Goal: Task Accomplishment & Management: Manage account settings

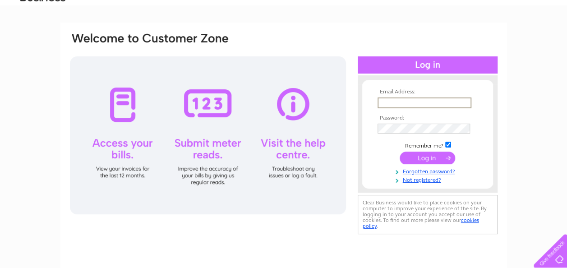
click at [409, 100] on input "text" at bounding box center [424, 102] width 94 height 11
type input "w.m.currieandson@btopenworld.com"
click at [430, 157] on input "submit" at bounding box center [426, 158] width 55 height 13
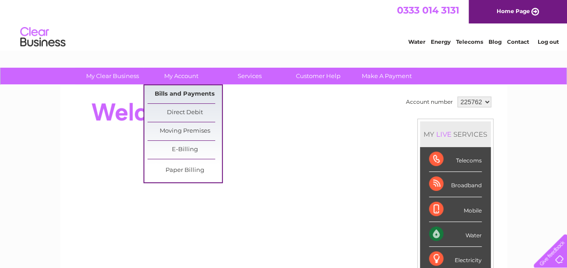
click at [173, 93] on link "Bills and Payments" at bounding box center [184, 94] width 74 height 18
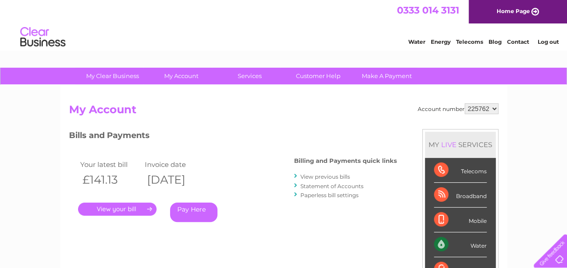
click at [128, 207] on link "." at bounding box center [117, 208] width 78 height 13
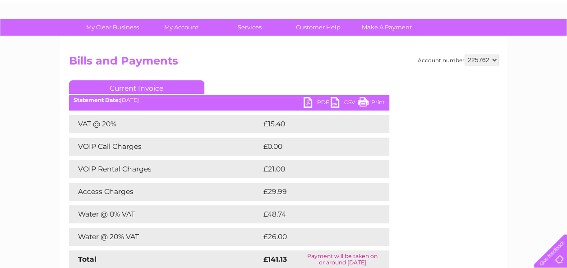
scroll to position [45, 0]
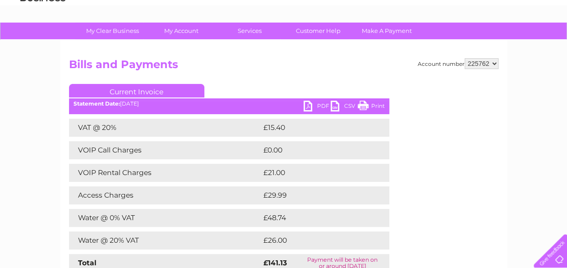
click at [311, 106] on link "PDF" at bounding box center [316, 107] width 27 height 13
click at [307, 104] on link "PDF" at bounding box center [316, 107] width 27 height 13
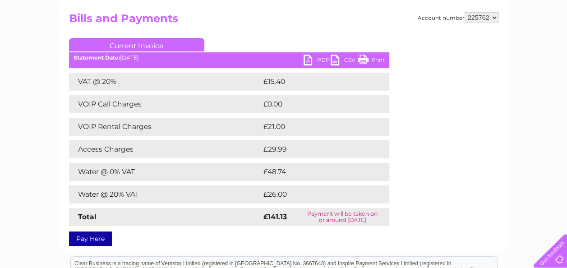
scroll to position [0, 0]
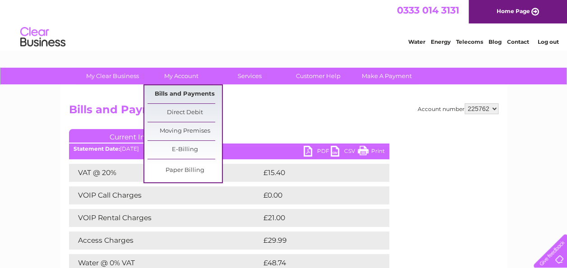
click at [173, 91] on link "Bills and Payments" at bounding box center [184, 94] width 74 height 18
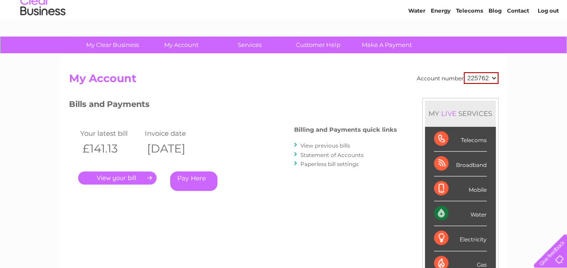
scroll to position [45, 0]
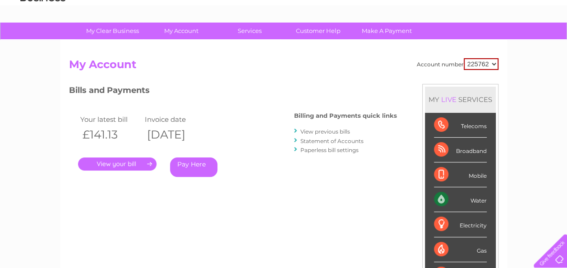
click at [307, 131] on link "View previous bills" at bounding box center [325, 131] width 50 height 7
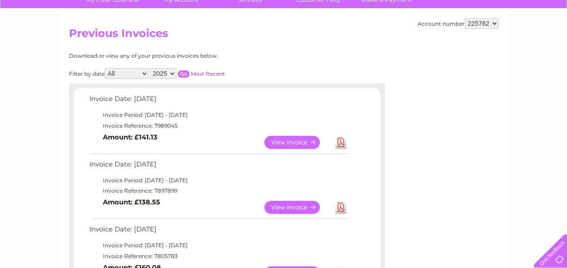
scroll to position [90, 0]
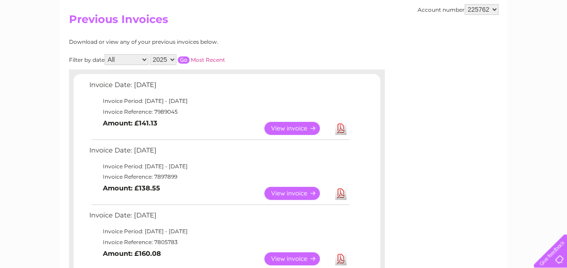
click at [281, 195] on link "View" at bounding box center [297, 193] width 66 height 13
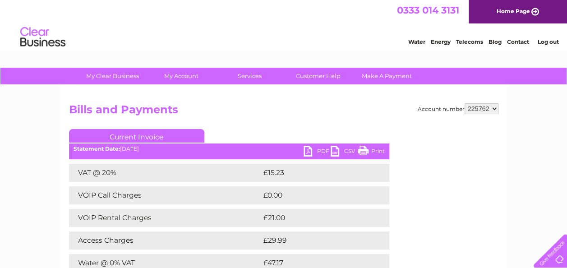
click at [306, 151] on link "PDF" at bounding box center [316, 152] width 27 height 13
